Goal: Task Accomplishment & Management: Use online tool/utility

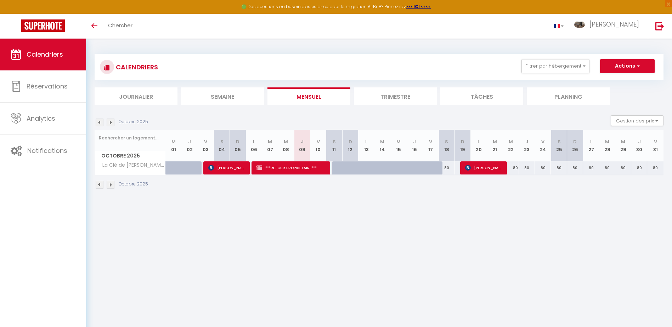
click at [101, 121] on img at bounding box center [100, 123] width 8 height 8
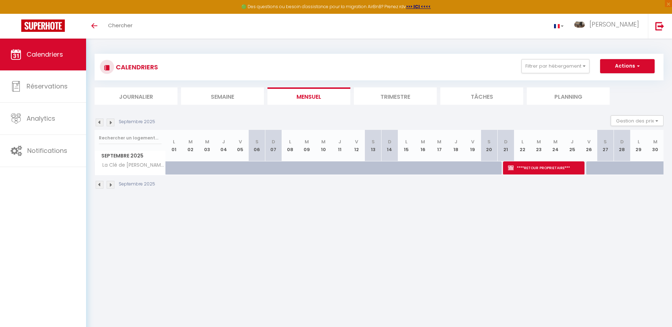
click at [99, 124] on img at bounding box center [100, 123] width 8 height 8
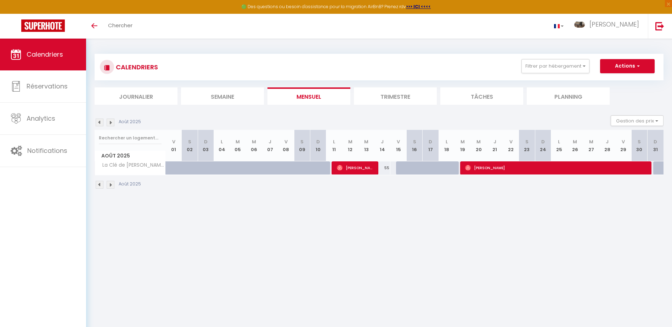
click at [112, 123] on img at bounding box center [111, 123] width 8 height 8
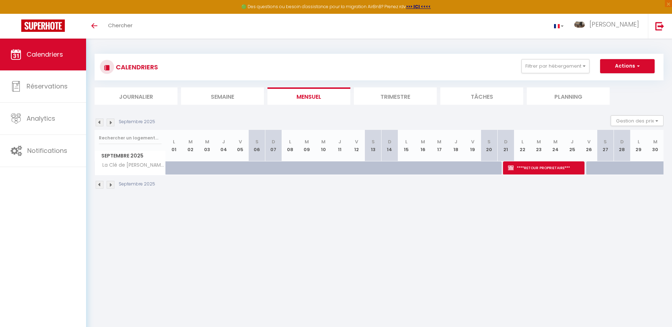
click at [112, 123] on img at bounding box center [111, 123] width 8 height 8
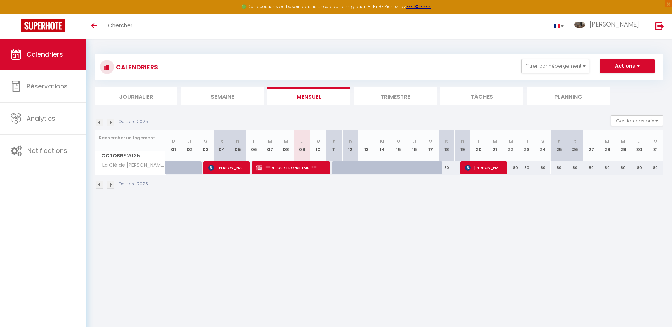
click at [112, 123] on img at bounding box center [111, 123] width 8 height 8
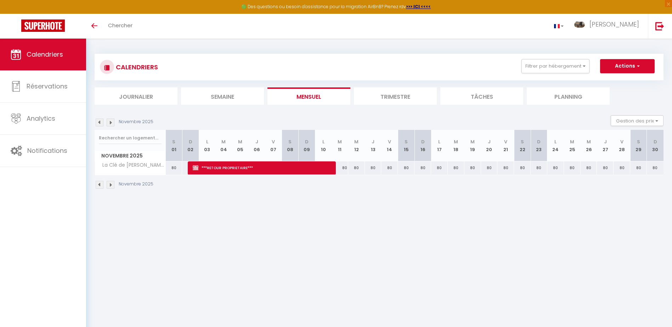
click at [101, 123] on img at bounding box center [100, 123] width 8 height 8
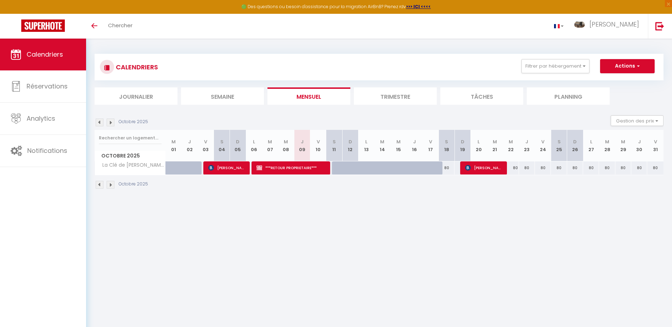
click at [111, 122] on img at bounding box center [111, 123] width 8 height 8
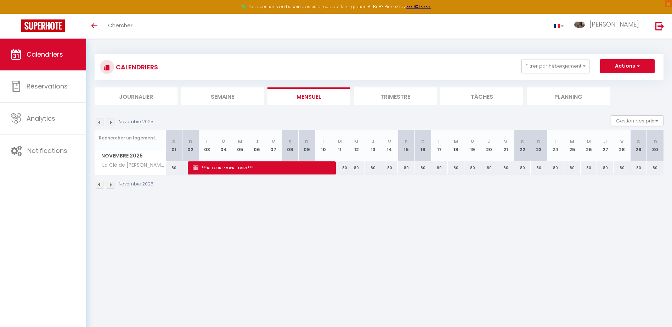
click at [111, 122] on img at bounding box center [111, 123] width 8 height 8
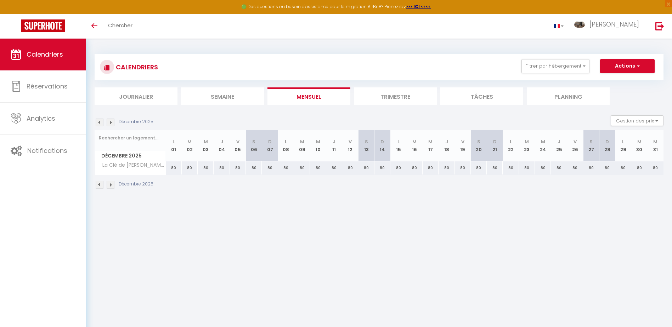
click at [98, 122] on img at bounding box center [100, 123] width 8 height 8
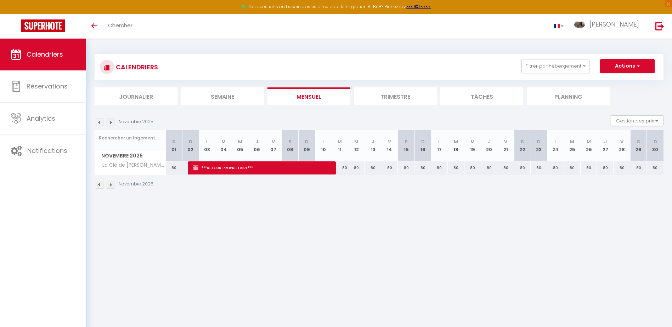
click at [99, 123] on img at bounding box center [100, 123] width 8 height 8
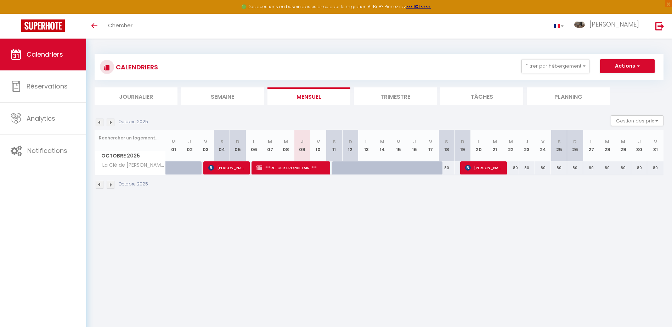
click at [99, 123] on img at bounding box center [100, 123] width 8 height 8
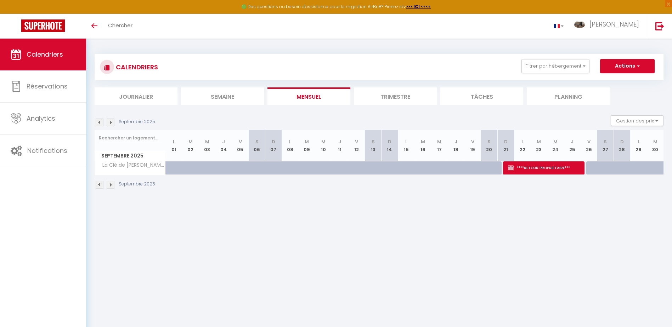
click at [99, 123] on img at bounding box center [100, 123] width 8 height 8
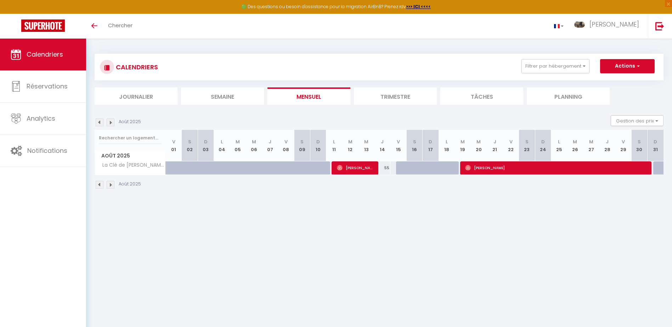
click at [99, 123] on img at bounding box center [100, 123] width 8 height 8
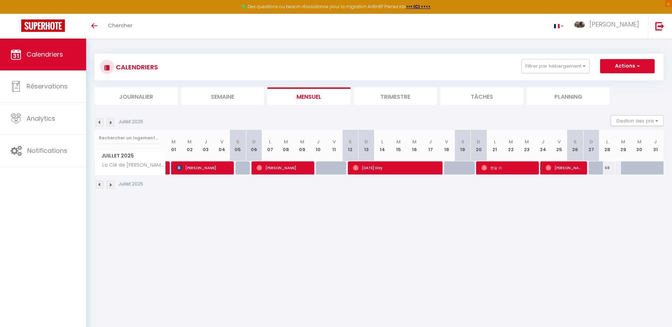
click at [99, 123] on img at bounding box center [100, 123] width 8 height 8
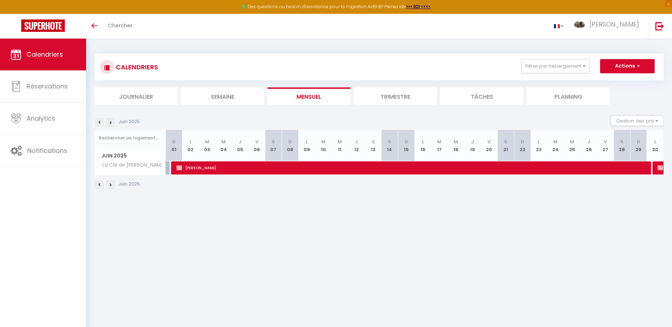
click at [112, 121] on img at bounding box center [111, 123] width 8 height 8
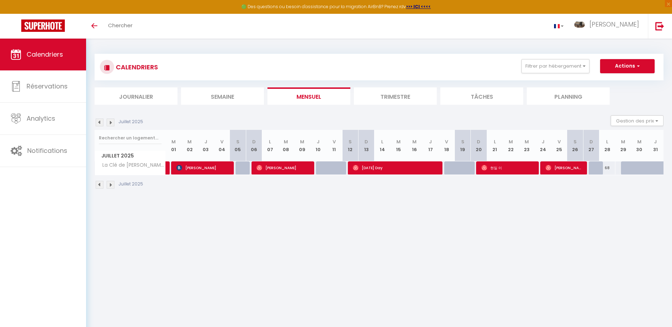
click at [97, 122] on img at bounding box center [100, 123] width 8 height 8
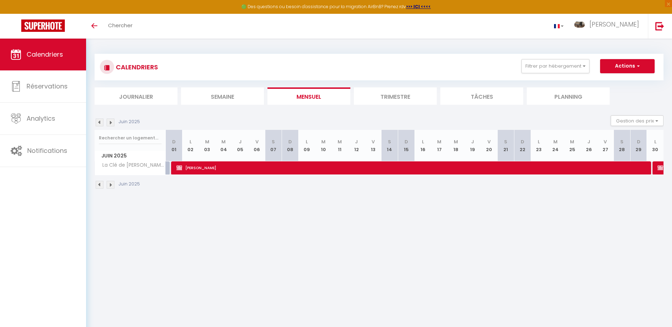
click at [110, 121] on img at bounding box center [111, 123] width 8 height 8
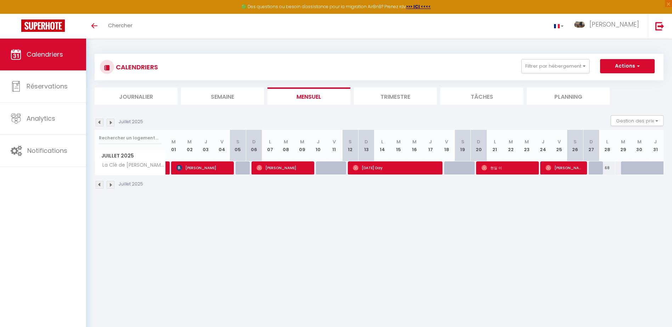
click at [110, 121] on img at bounding box center [111, 123] width 8 height 8
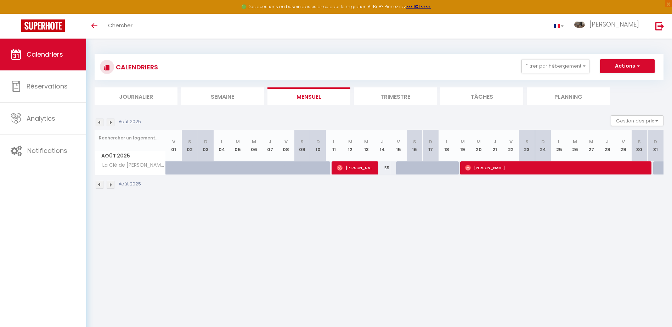
click at [110, 121] on img at bounding box center [111, 123] width 8 height 8
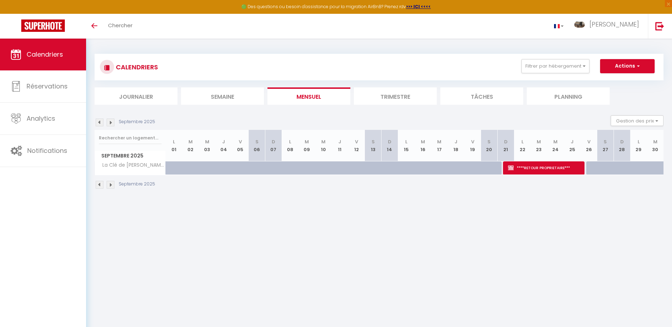
click at [110, 121] on img at bounding box center [111, 123] width 8 height 8
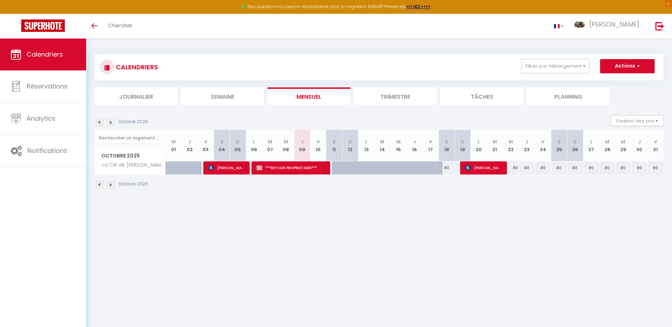
click at [110, 124] on img at bounding box center [111, 123] width 8 height 8
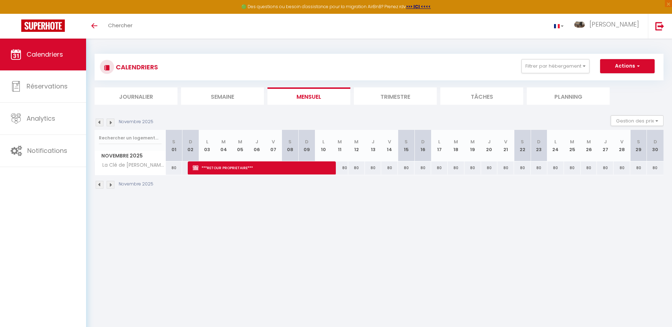
click at [101, 124] on img at bounding box center [100, 123] width 8 height 8
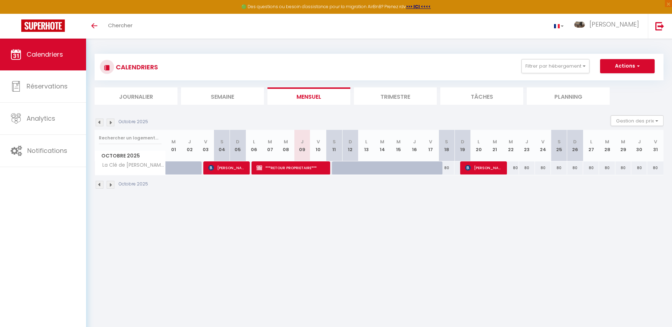
click at [101, 124] on img at bounding box center [100, 123] width 8 height 8
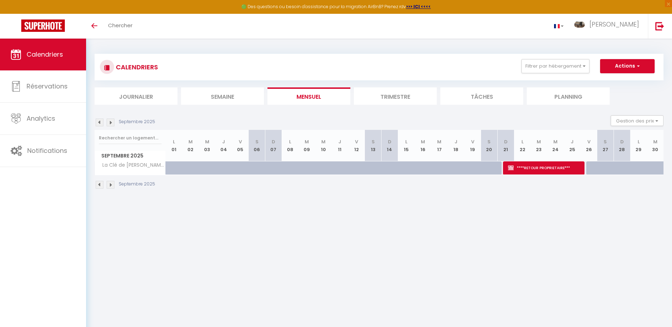
click at [101, 124] on img at bounding box center [100, 123] width 8 height 8
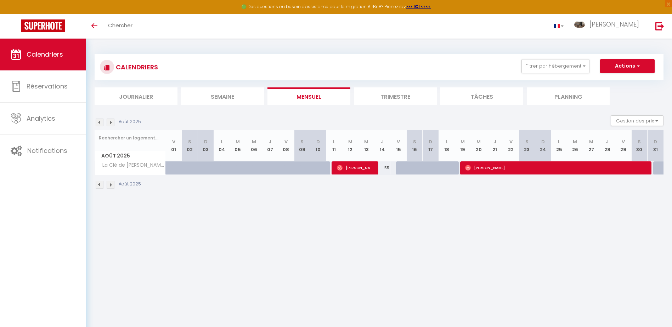
click at [101, 124] on img at bounding box center [100, 123] width 8 height 8
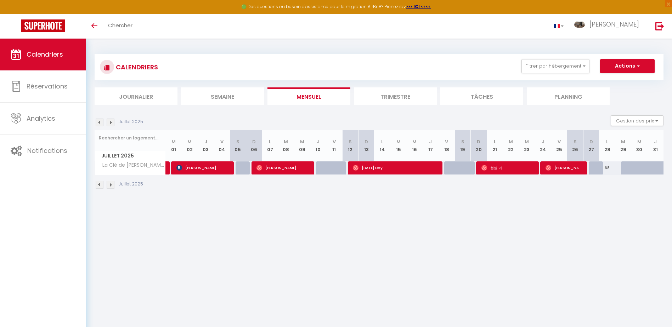
click at [101, 124] on img at bounding box center [100, 123] width 8 height 8
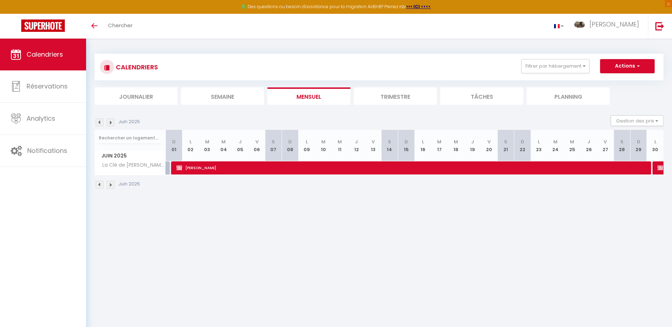
click at [101, 124] on img at bounding box center [100, 123] width 8 height 8
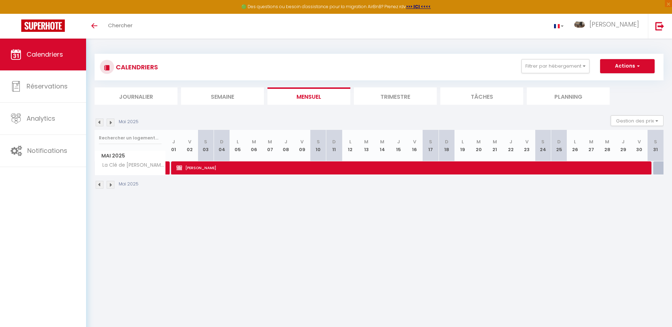
click at [101, 124] on img at bounding box center [100, 123] width 8 height 8
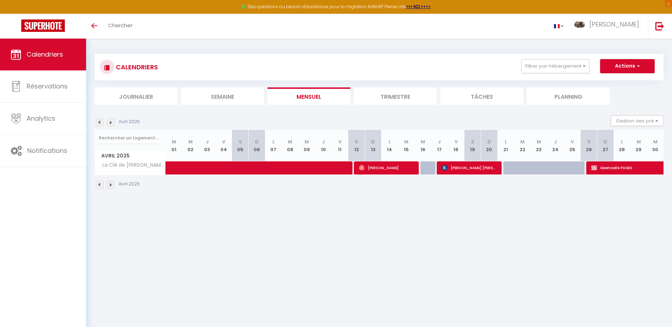
click at [101, 124] on img at bounding box center [100, 123] width 8 height 8
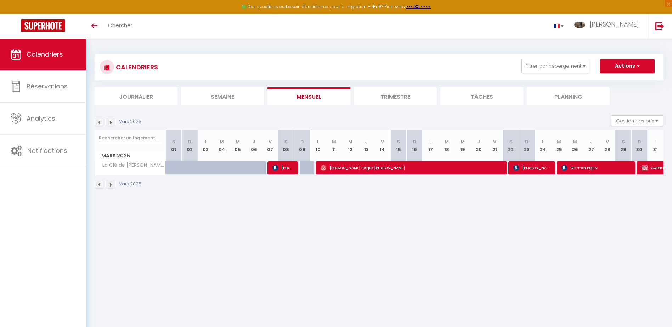
click at [110, 124] on img at bounding box center [111, 123] width 8 height 8
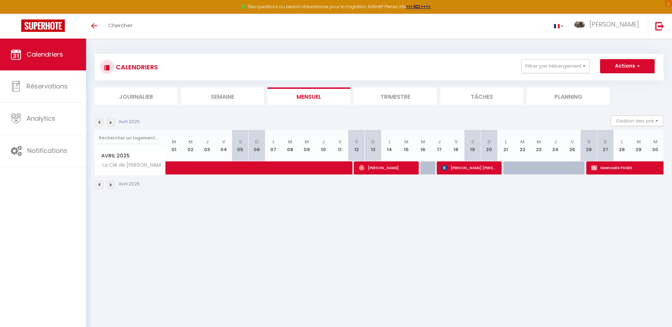
click at [100, 121] on img at bounding box center [100, 123] width 8 height 8
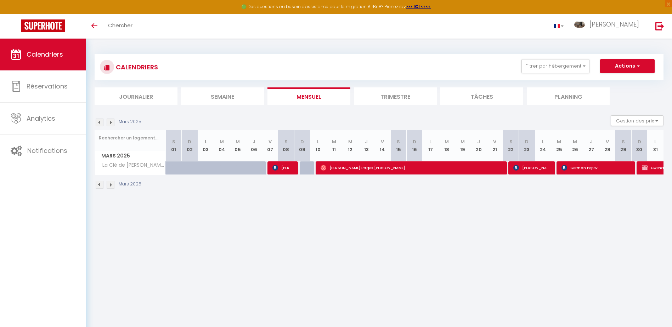
click at [110, 121] on img at bounding box center [111, 123] width 8 height 8
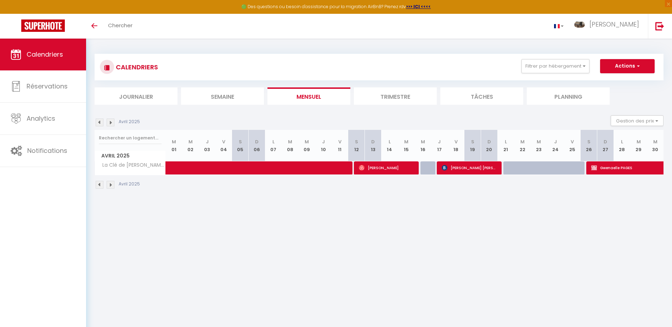
click at [110, 121] on img at bounding box center [111, 123] width 8 height 8
